Goal: Check status: Check status

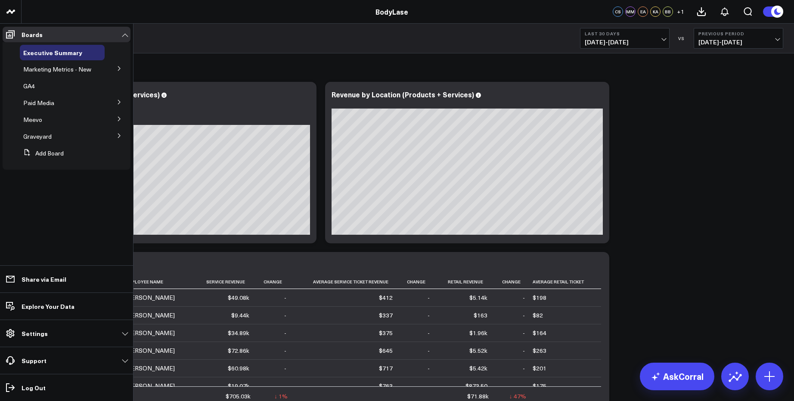
click at [107, 69] on li "Marketing Metrics - New Marketing Metrics for L10s" at bounding box center [67, 70] width 128 height 16
click at [118, 66] on icon at bounding box center [119, 68] width 5 height 5
click at [65, 85] on span "Marketing Metrics for L10s" at bounding box center [57, 88] width 59 height 15
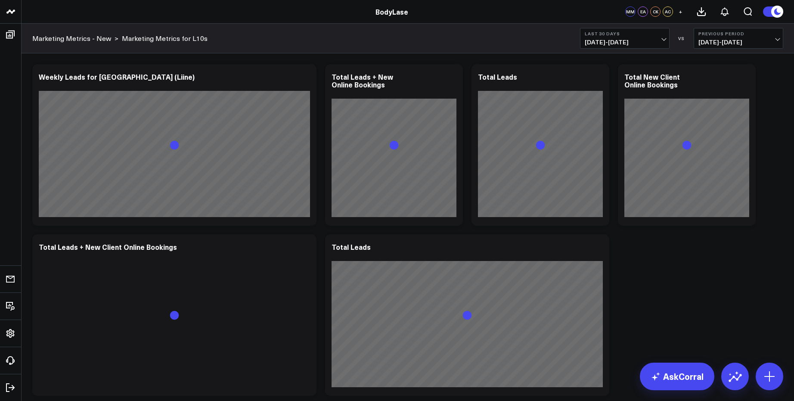
click at [664, 39] on span "[DATE] - [DATE]" at bounding box center [625, 42] width 80 height 7
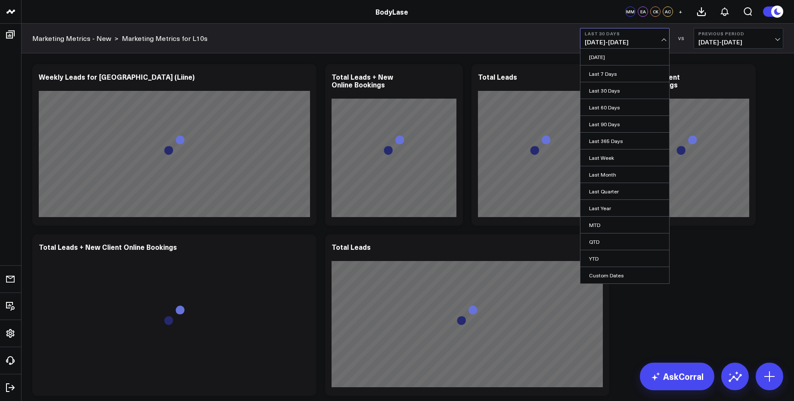
click at [616, 271] on link "Custom Dates" at bounding box center [625, 275] width 89 height 16
select select "8"
select select "2025"
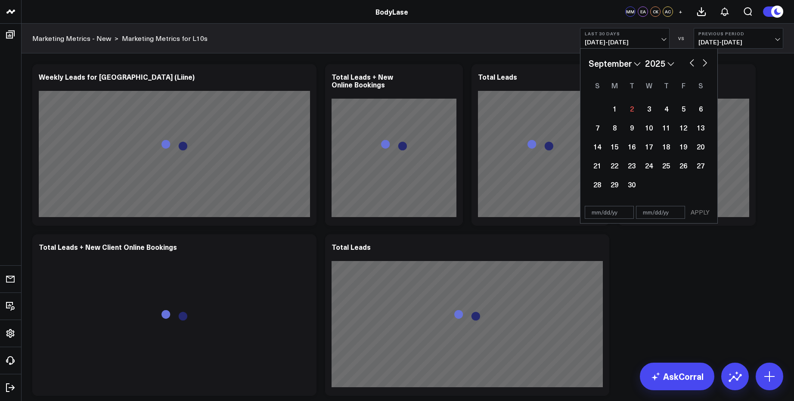
click at [632, 65] on select "January February March April May June July August September October November De…" at bounding box center [615, 63] width 52 height 13
select select "7"
select select "2025"
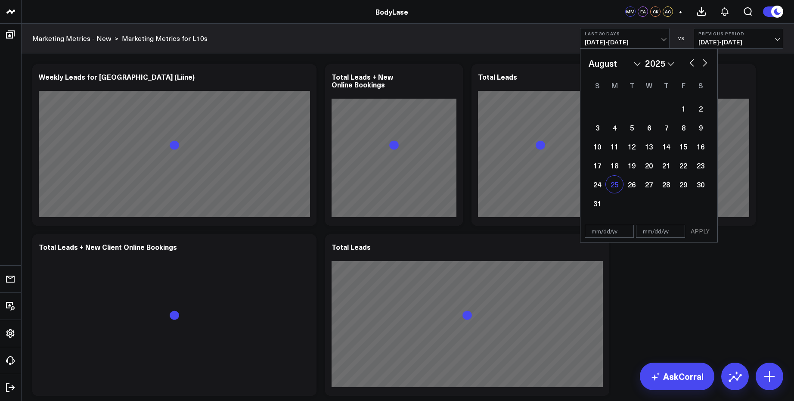
click at [616, 184] on div "25" at bounding box center [614, 184] width 17 height 17
type input "[DATE]"
select select "7"
select select "2025"
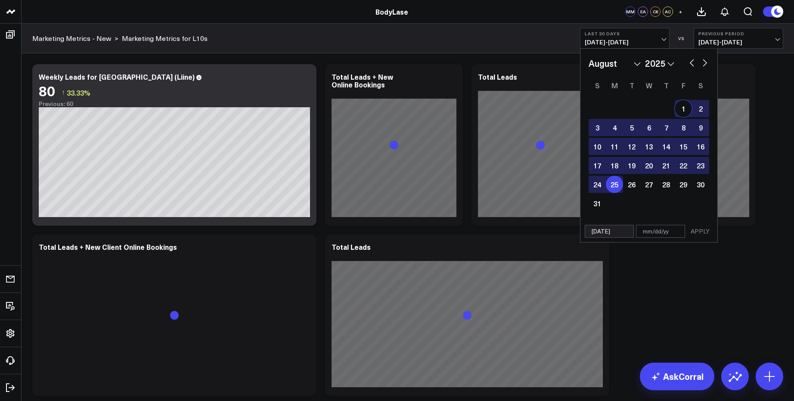
click at [705, 62] on button "button" at bounding box center [705, 62] width 9 height 10
select select "8"
select select "2025"
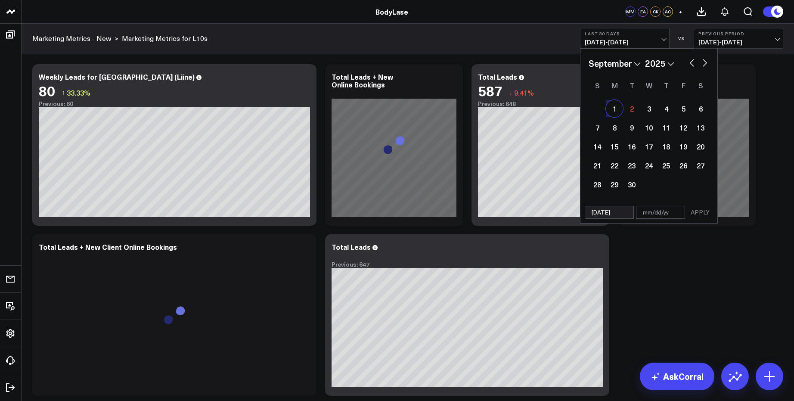
click at [614, 108] on div "1" at bounding box center [614, 108] width 17 height 17
type input "[DATE]"
select select "8"
select select "2025"
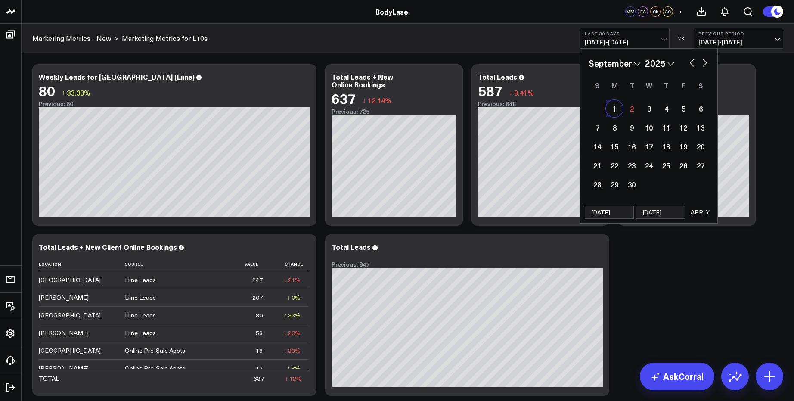
click at [693, 63] on button "button" at bounding box center [692, 62] width 9 height 10
select select "7"
select select "2025"
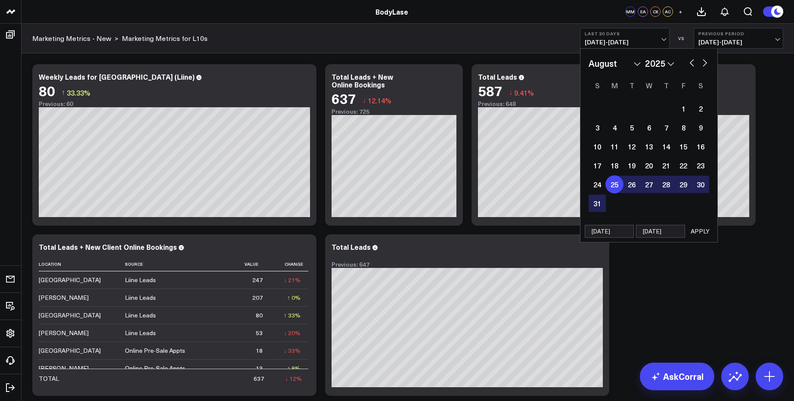
click at [618, 187] on div "25" at bounding box center [614, 184] width 17 height 17
select select "7"
select select "2025"
click at [616, 184] on div "25" at bounding box center [614, 184] width 17 height 17
type input "[DATE]"
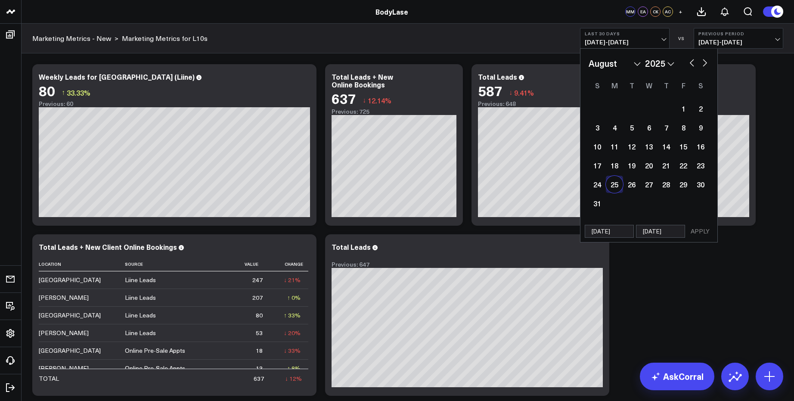
select select "7"
select select "2025"
click at [598, 202] on div "31" at bounding box center [597, 203] width 17 height 17
type input "[DATE]"
select select "7"
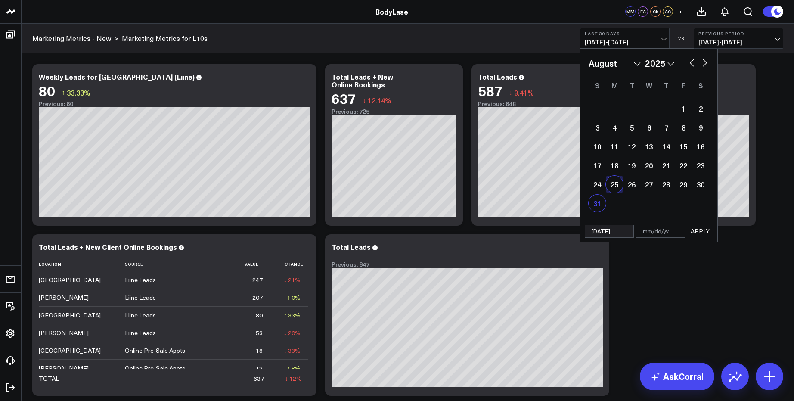
select select "2025"
click at [612, 188] on div "25" at bounding box center [614, 184] width 17 height 17
type input "[DATE]"
select select "7"
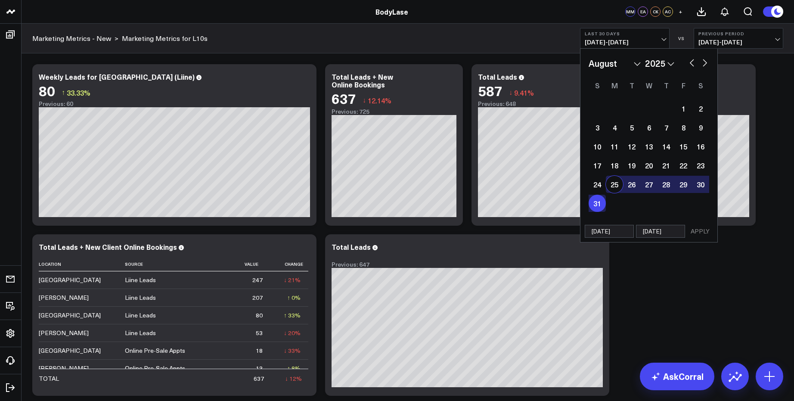
select select "2025"
click at [613, 185] on div "25" at bounding box center [614, 184] width 17 height 17
select select "7"
select select "2025"
click at [597, 200] on div "31" at bounding box center [597, 203] width 17 height 17
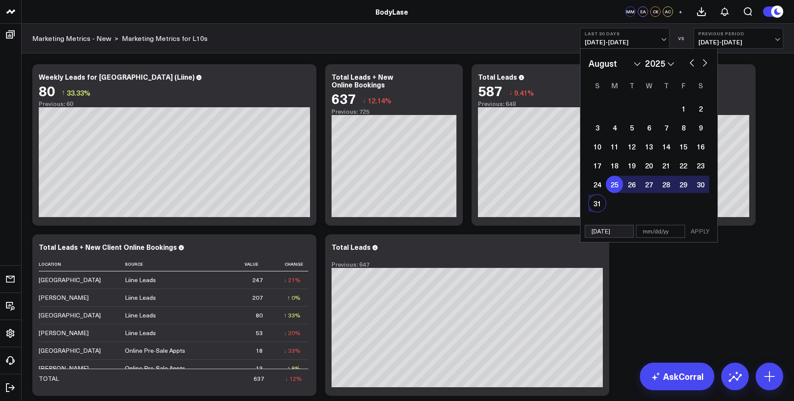
type input "[DATE]"
select select "7"
select select "2025"
click at [698, 228] on button "APPLY" at bounding box center [701, 231] width 26 height 13
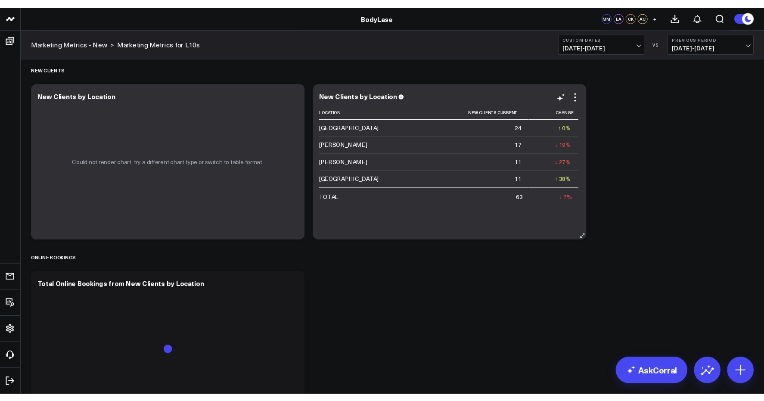
scroll to position [867, 0]
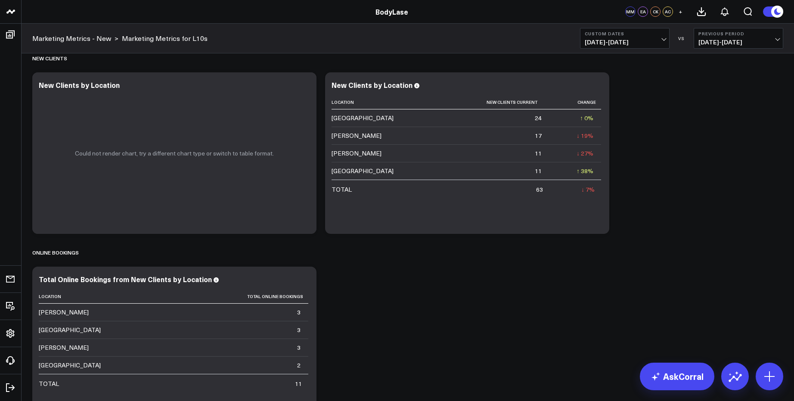
click at [751, 40] on span "[DATE] - [DATE]" at bounding box center [739, 42] width 80 height 7
click at [707, 93] on link "YoY" at bounding box center [739, 90] width 89 height 16
